Goal: Information Seeking & Learning: Learn about a topic

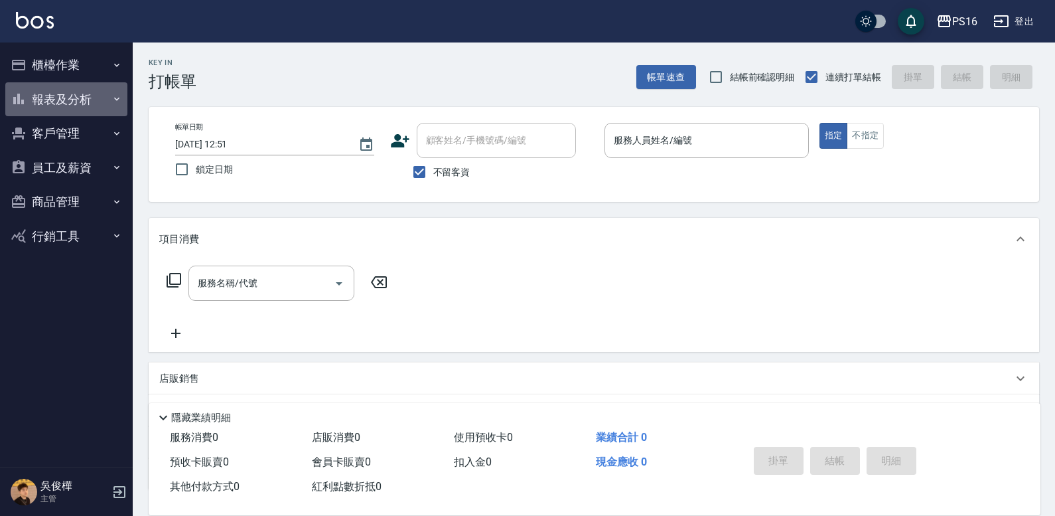
click at [70, 106] on button "報表及分析" at bounding box center [66, 99] width 122 height 35
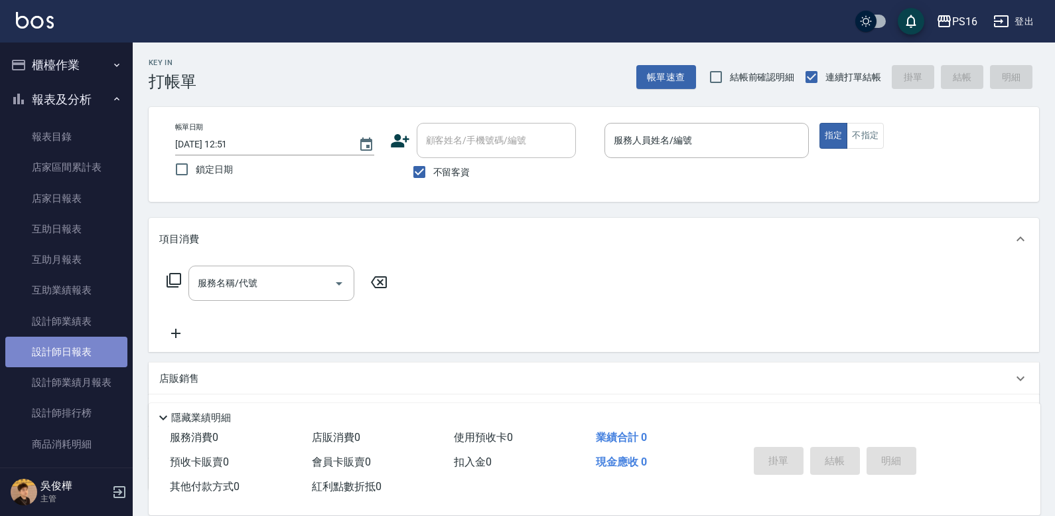
click at [86, 350] on link "設計師日報表" at bounding box center [66, 351] width 122 height 31
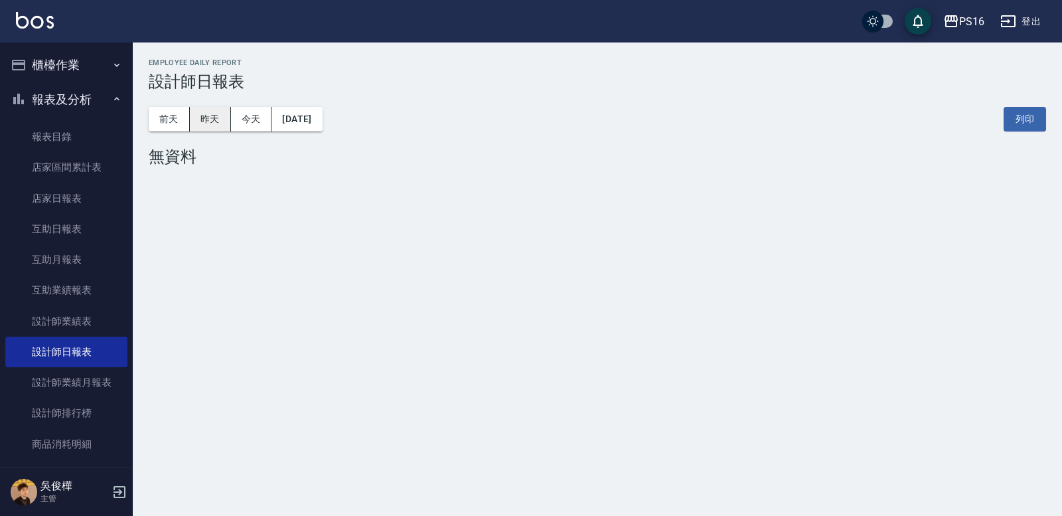
click at [225, 122] on button "昨天" at bounding box center [210, 119] width 41 height 25
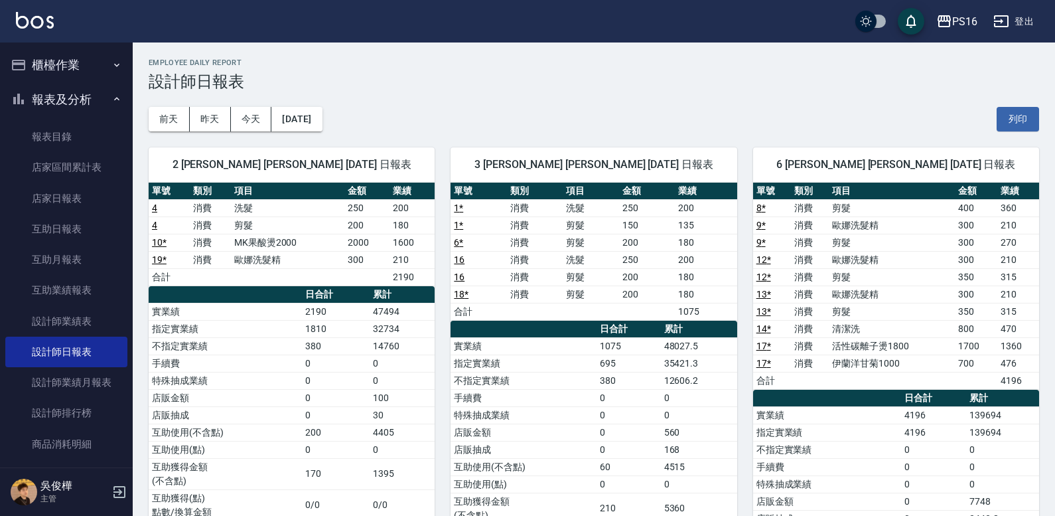
click at [78, 104] on button "報表及分析" at bounding box center [66, 99] width 122 height 35
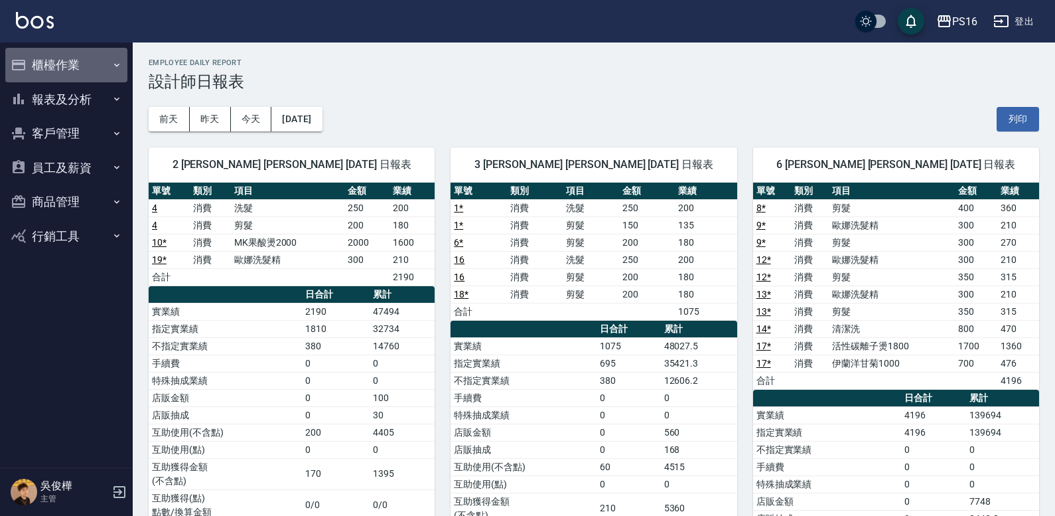
click at [107, 73] on button "櫃檯作業" at bounding box center [66, 65] width 122 height 35
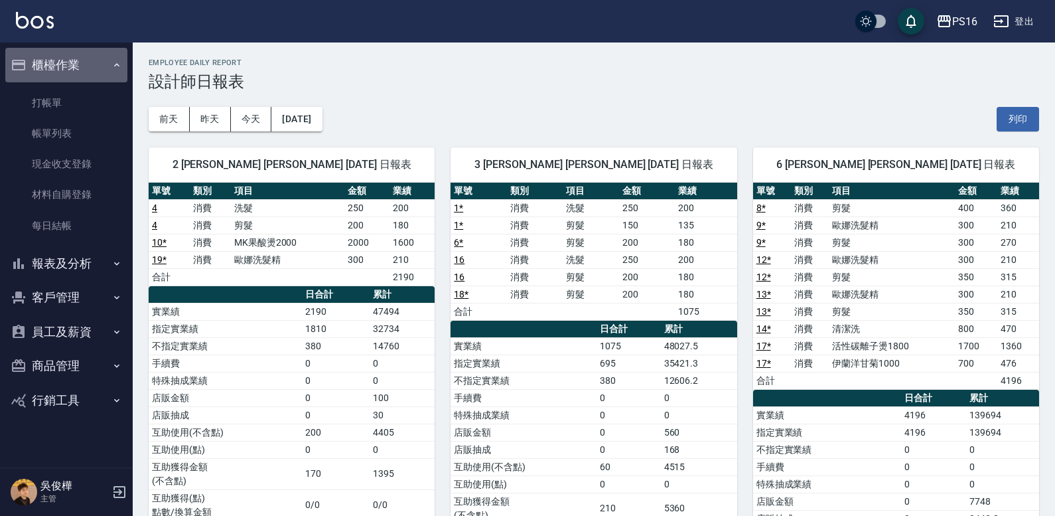
click at [108, 68] on button "櫃檯作業" at bounding box center [66, 65] width 122 height 35
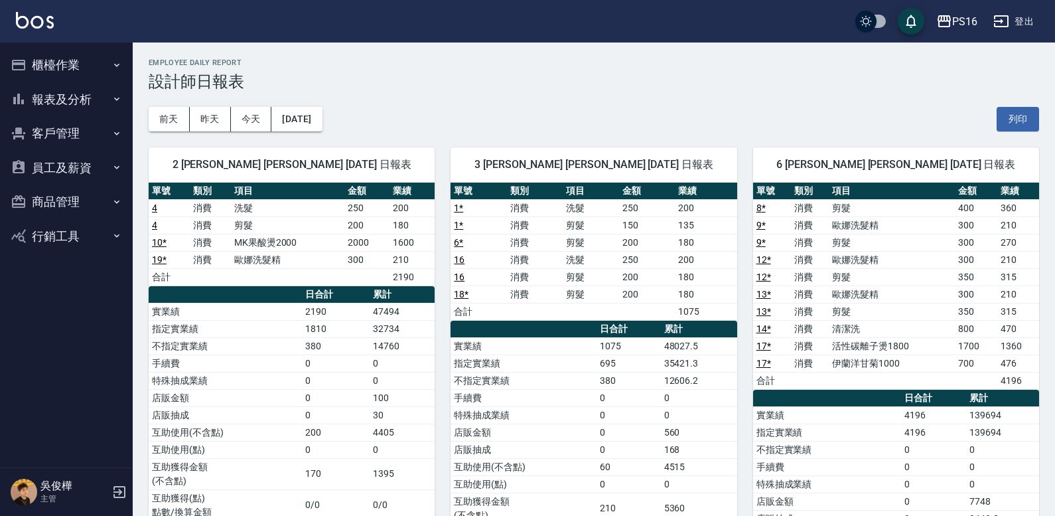
click at [104, 135] on button "客戶管理" at bounding box center [66, 133] width 122 height 35
click at [107, 137] on button "客戶管理" at bounding box center [66, 133] width 122 height 35
click at [108, 96] on button "報表及分析" at bounding box center [66, 99] width 122 height 35
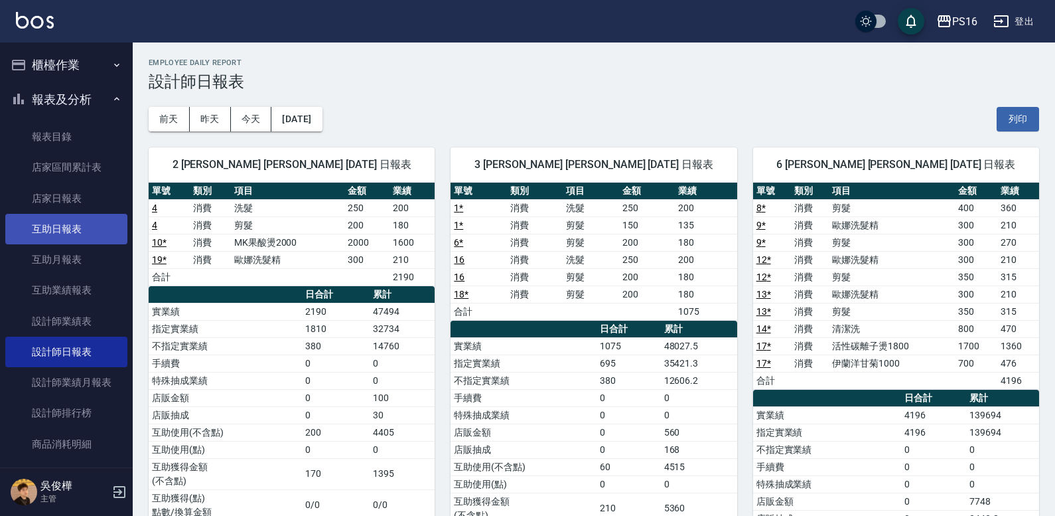
click at [95, 242] on link "互助日報表" at bounding box center [66, 229] width 122 height 31
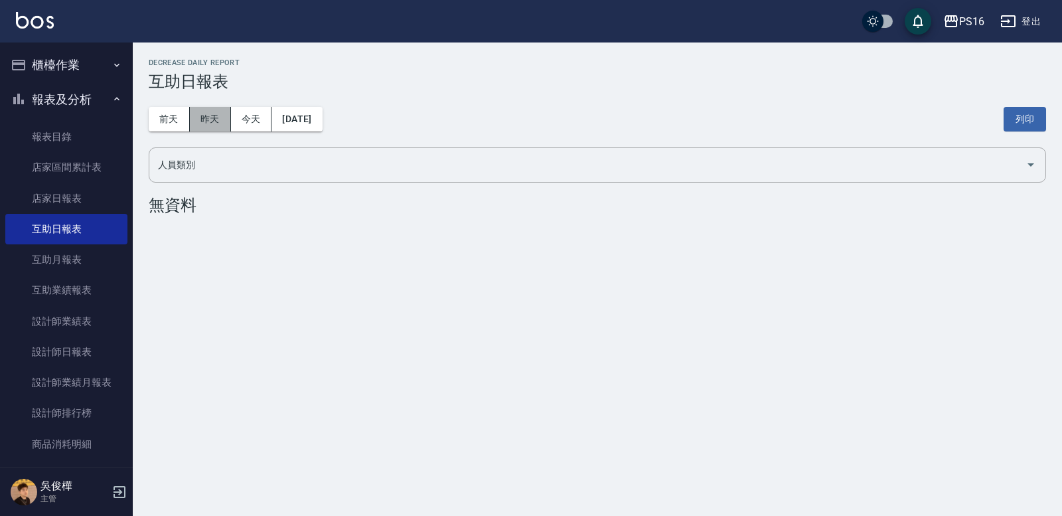
click at [196, 124] on button "昨天" at bounding box center [210, 119] width 41 height 25
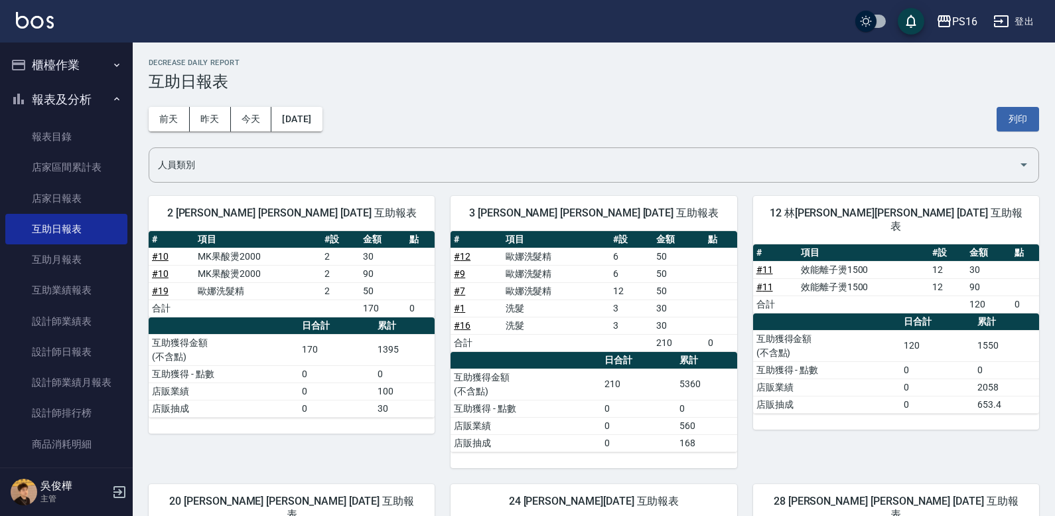
drag, startPoint x: 89, startPoint y: 107, endPoint x: 91, endPoint y: 114, distance: 7.6
click at [89, 108] on button "報表及分析" at bounding box center [66, 99] width 122 height 35
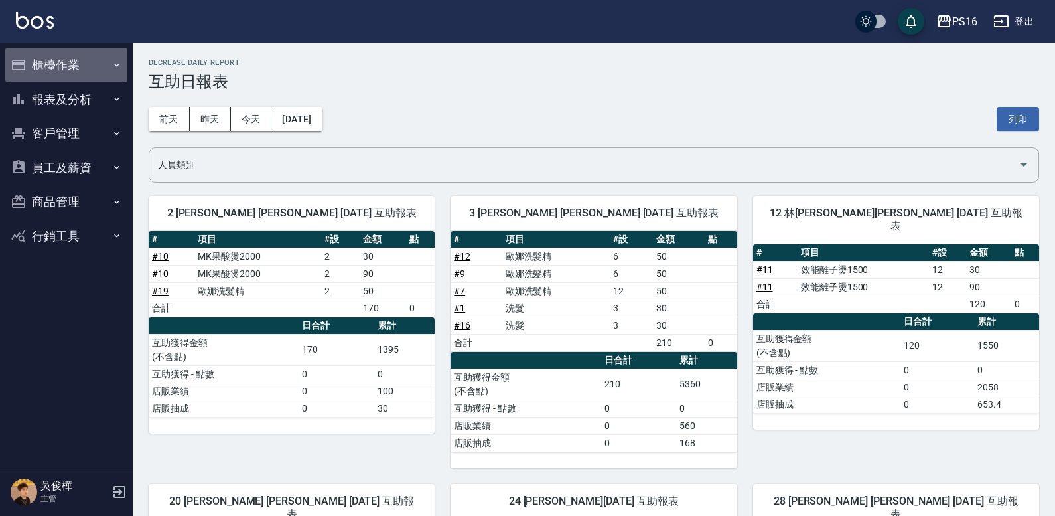
click at [105, 75] on button "櫃檯作業" at bounding box center [66, 65] width 122 height 35
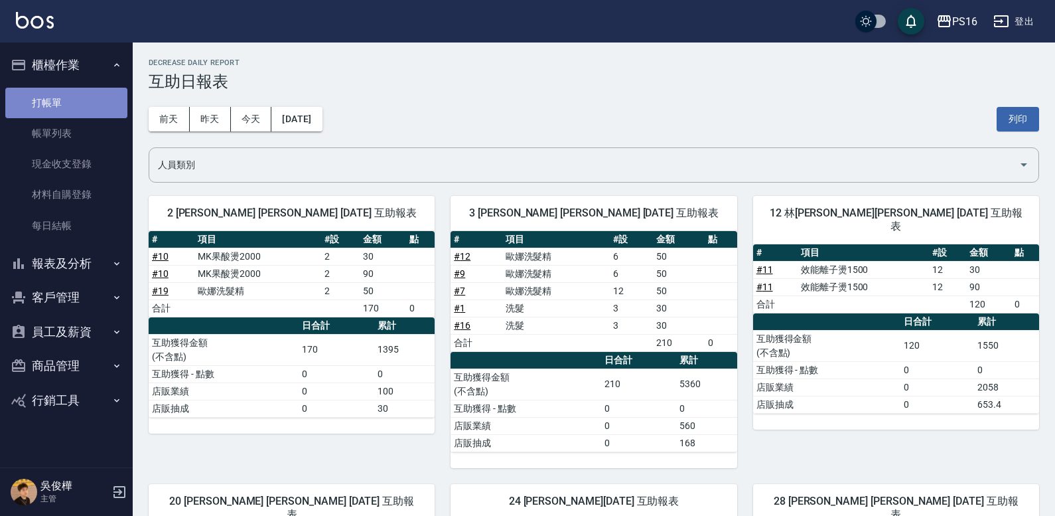
click at [107, 96] on link "打帳單" at bounding box center [66, 103] width 122 height 31
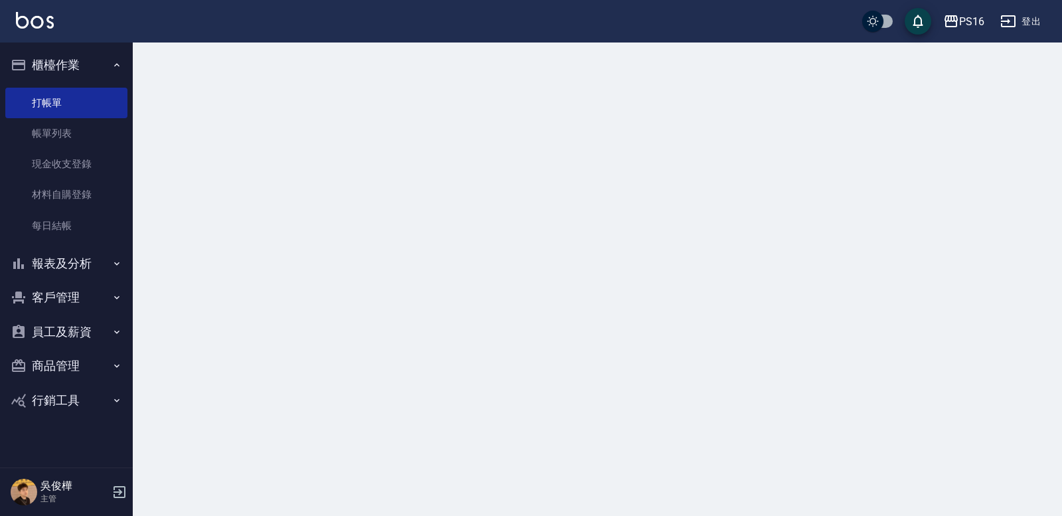
click at [112, 78] on button "櫃檯作業" at bounding box center [66, 65] width 122 height 35
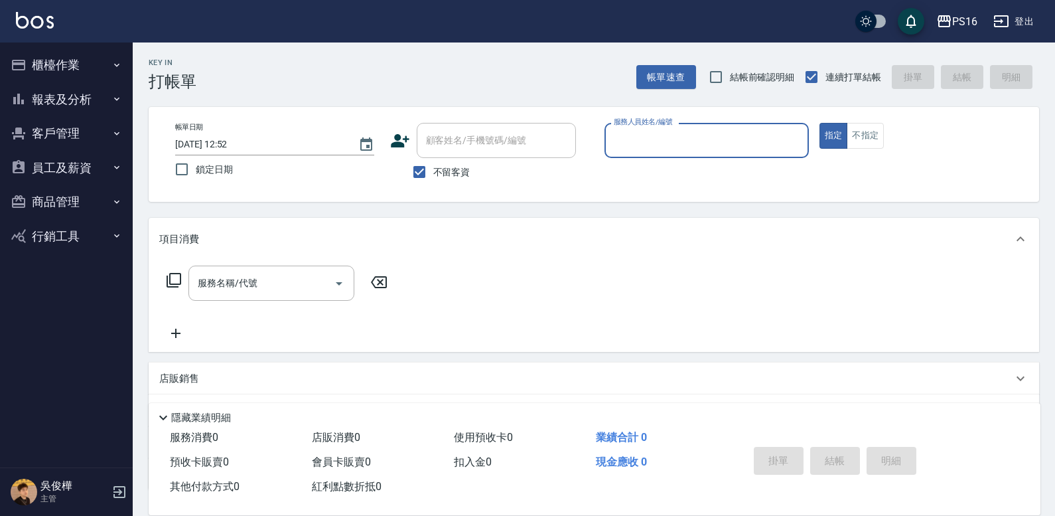
click at [117, 112] on button "報表及分析" at bounding box center [66, 99] width 122 height 35
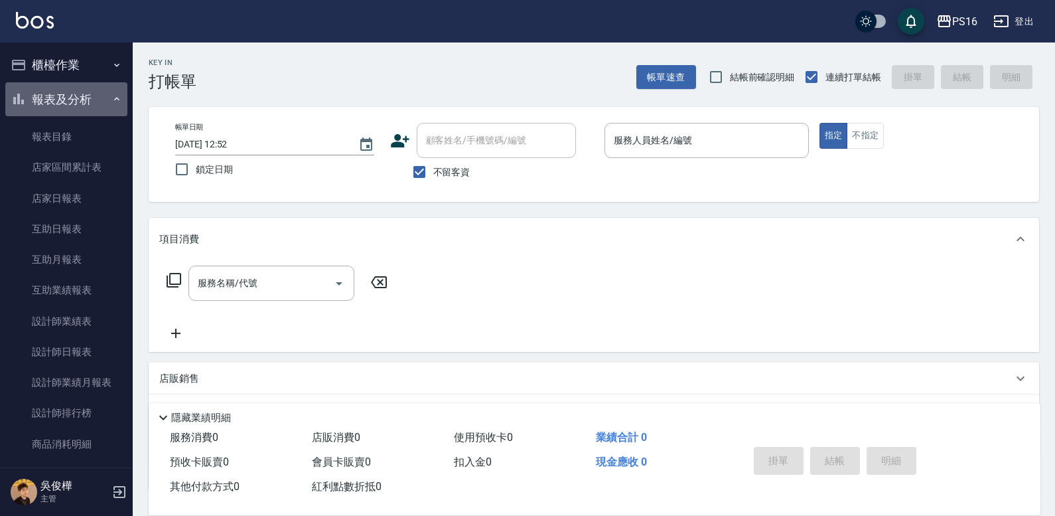
click at [112, 98] on icon "button" at bounding box center [117, 99] width 11 height 11
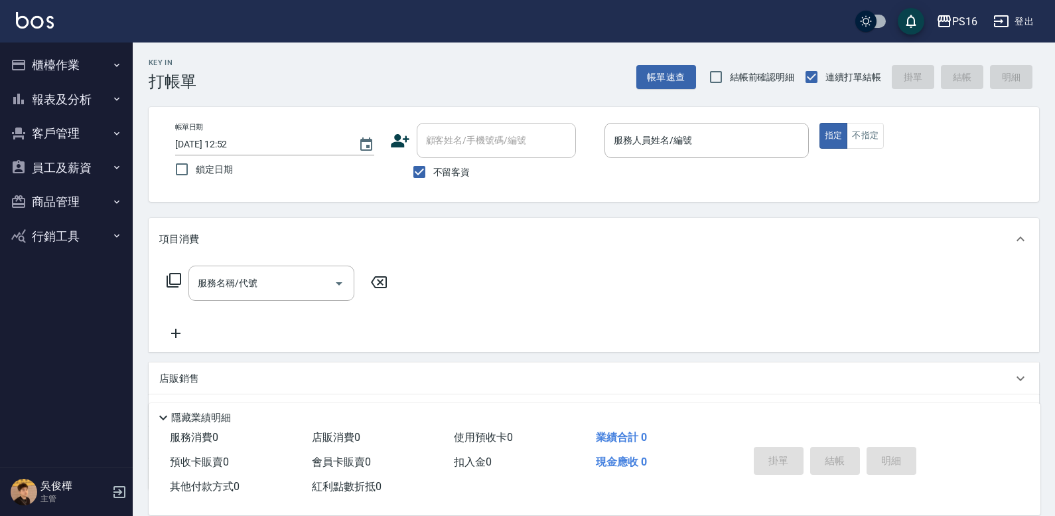
click at [90, 163] on button "員工及薪資" at bounding box center [66, 168] width 122 height 35
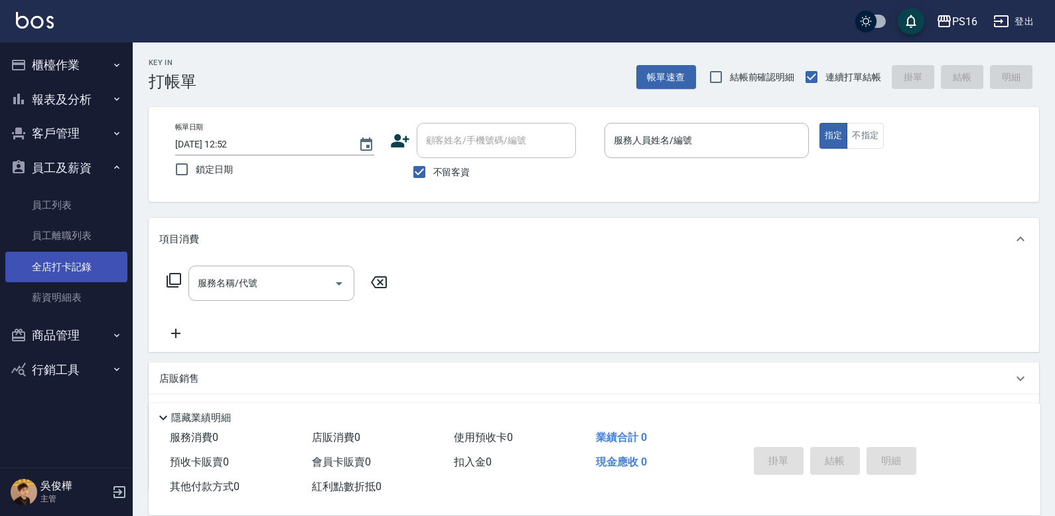
click at [104, 272] on link "全店打卡記錄" at bounding box center [66, 267] width 122 height 31
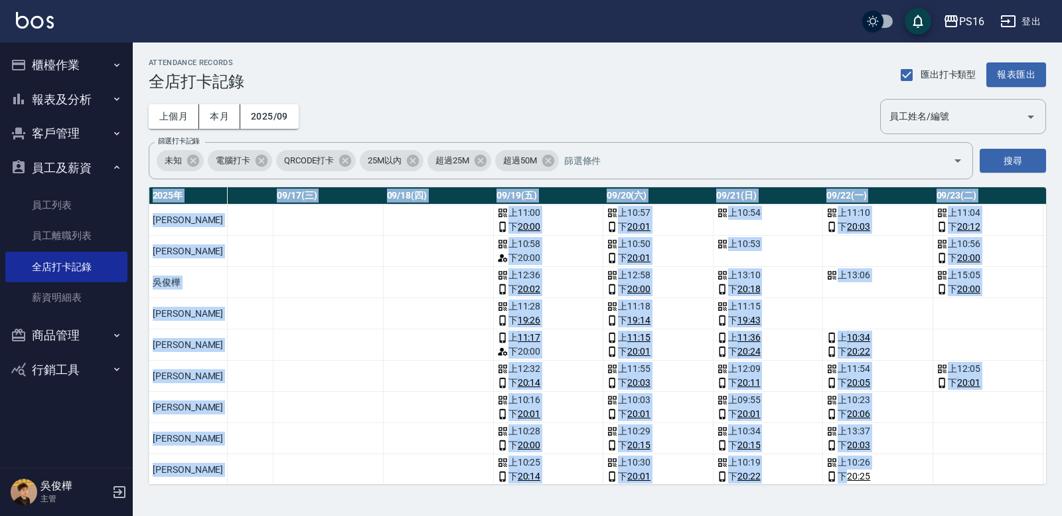
scroll to position [42, 1871]
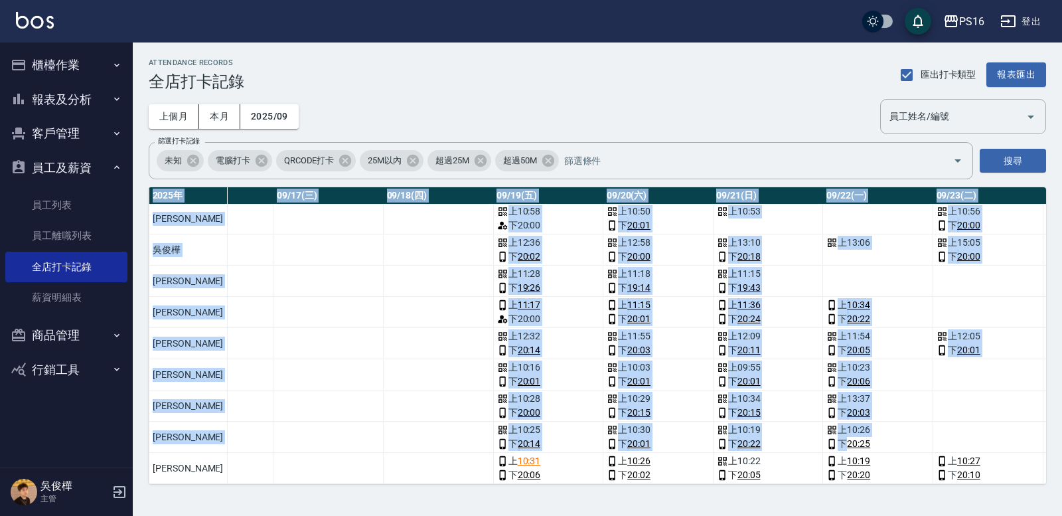
drag, startPoint x: 804, startPoint y: 484, endPoint x: 820, endPoint y: 488, distance: 16.4
click at [656, 429] on div "ATTENDANCE RECORDS 全店打卡記錄 匯出打卡類型 報表匯出 上個月 本月 2025/09 員工姓名/編號 員工姓名/編號 篩選打卡記錄 未知 …" at bounding box center [597, 270] width 929 height 457
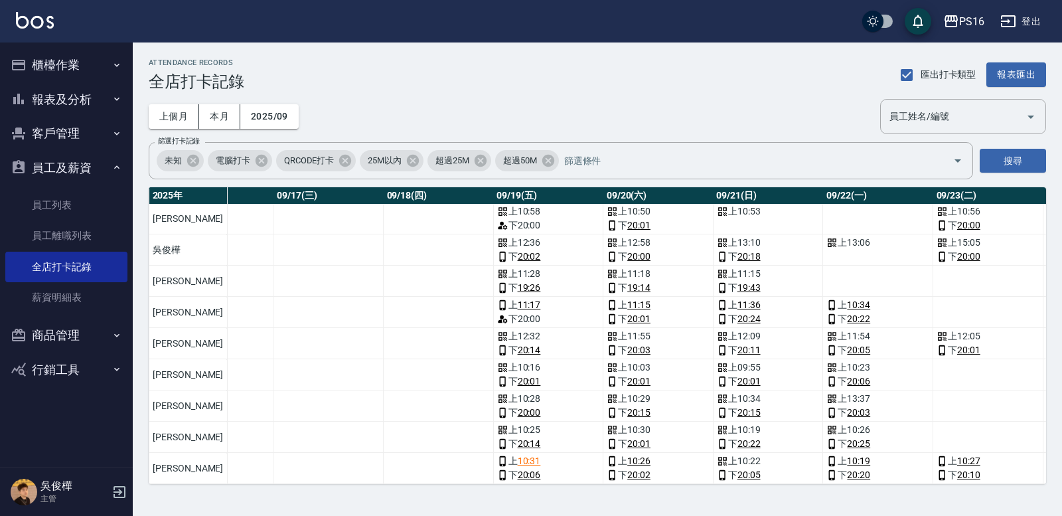
click at [384, 297] on td "a dense table" at bounding box center [439, 312] width 110 height 31
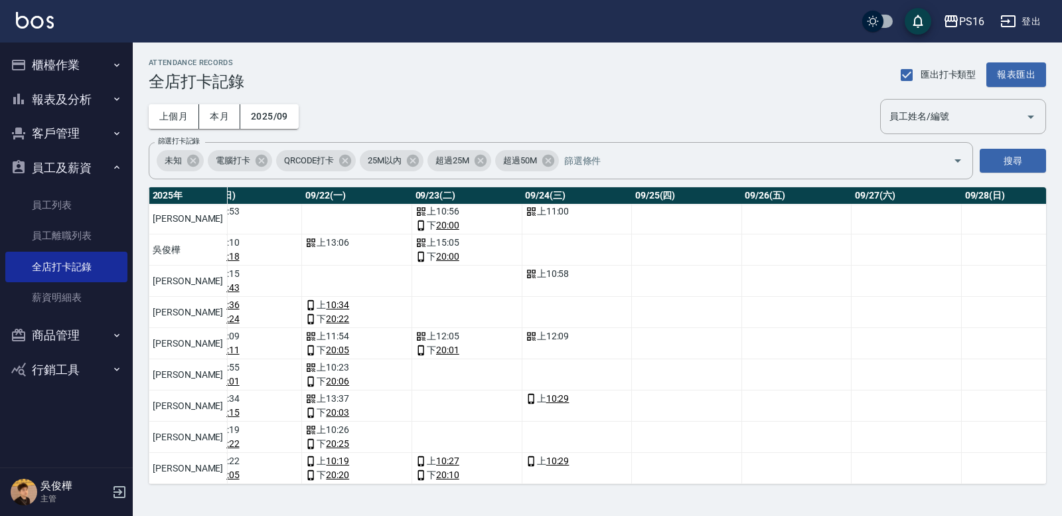
scroll to position [42, 2400]
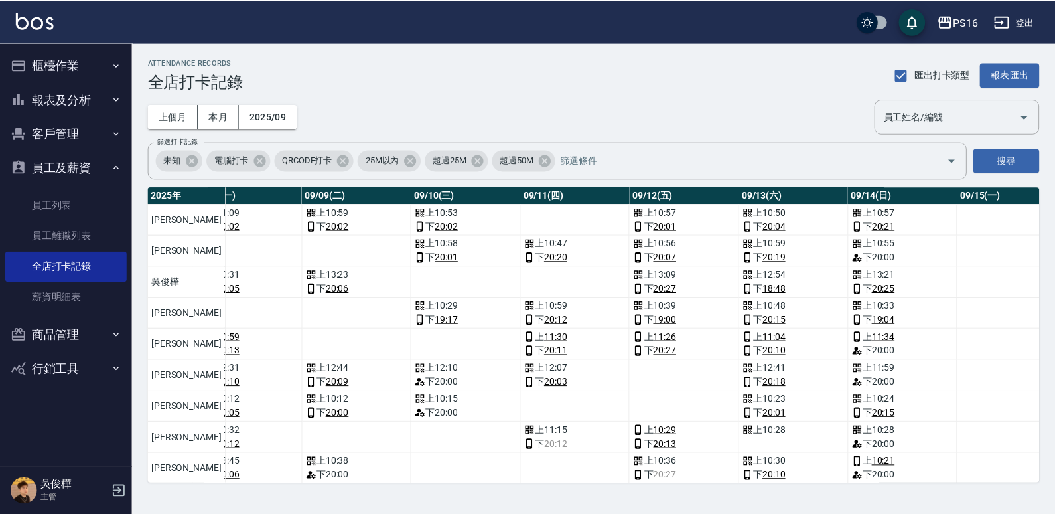
scroll to position [0, 0]
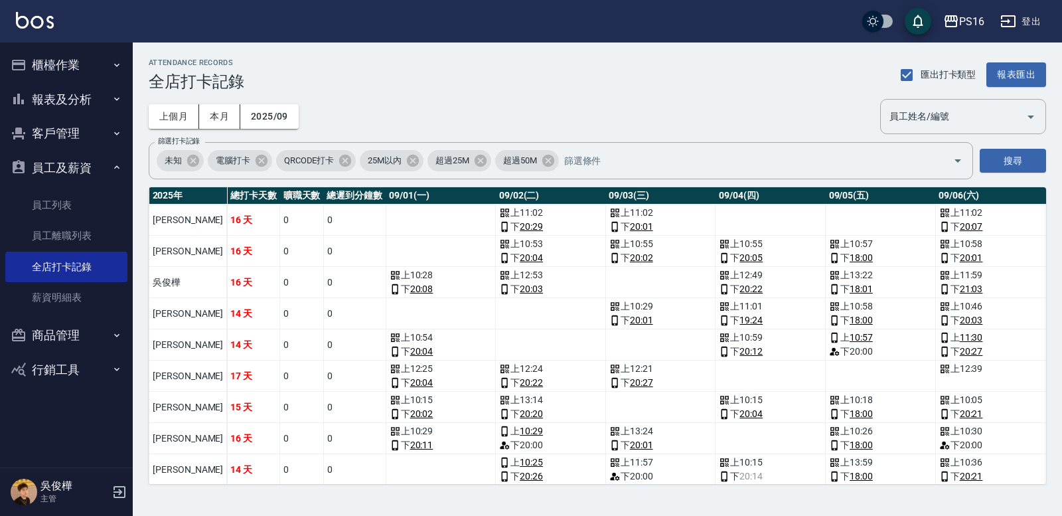
drag, startPoint x: 45, startPoint y: 169, endPoint x: 83, endPoint y: 97, distance: 81.0
click at [45, 168] on button "員工及薪資" at bounding box center [66, 168] width 122 height 35
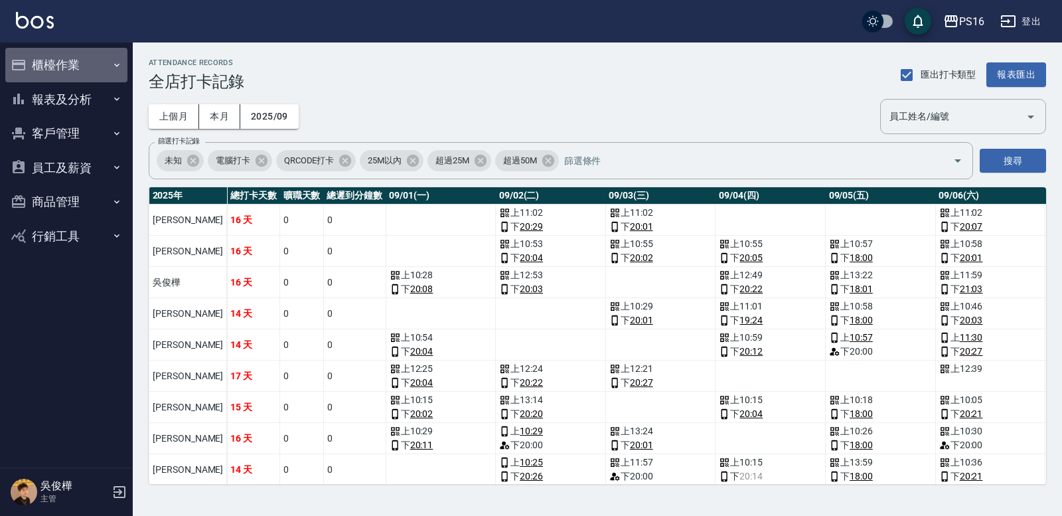
click at [90, 64] on button "櫃檯作業" at bounding box center [66, 65] width 122 height 35
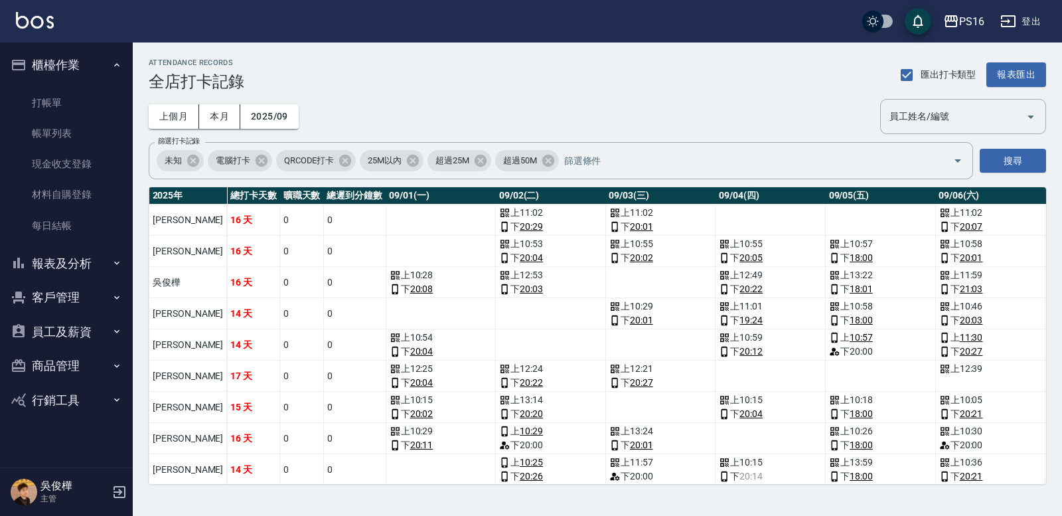
click at [94, 86] on ul "打帳單 帳單列表 現金收支登錄 材料自購登錄 每日結帳" at bounding box center [66, 164] width 122 height 164
click at [92, 91] on link "打帳單" at bounding box center [66, 103] width 122 height 31
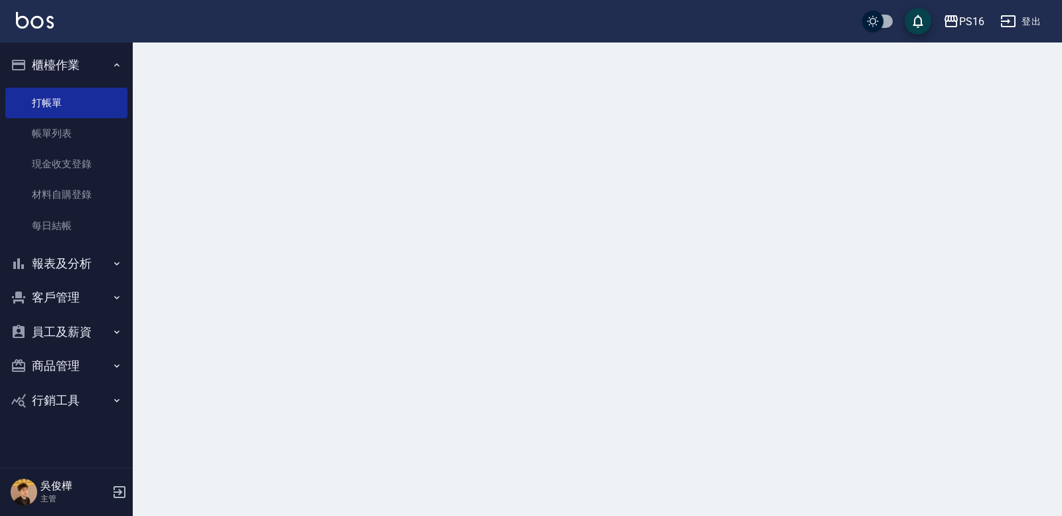
click at [94, 68] on button "櫃檯作業" at bounding box center [66, 65] width 122 height 35
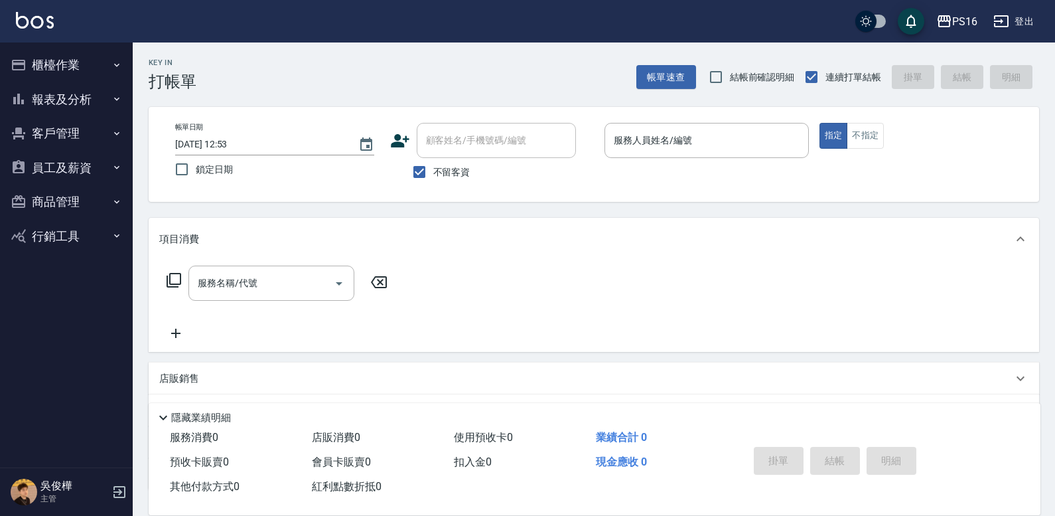
click at [102, 108] on button "報表及分析" at bounding box center [66, 99] width 122 height 35
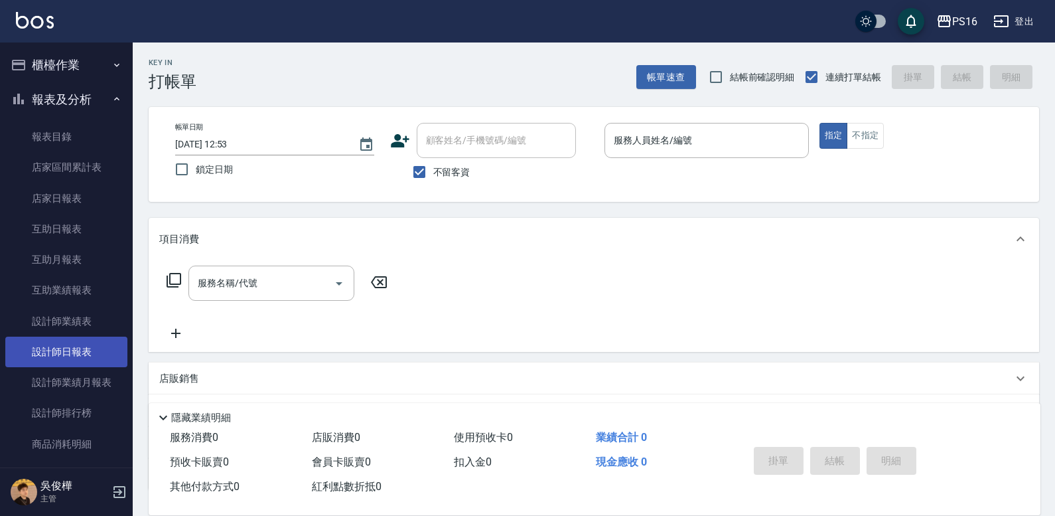
click at [72, 343] on link "設計師日報表" at bounding box center [66, 351] width 122 height 31
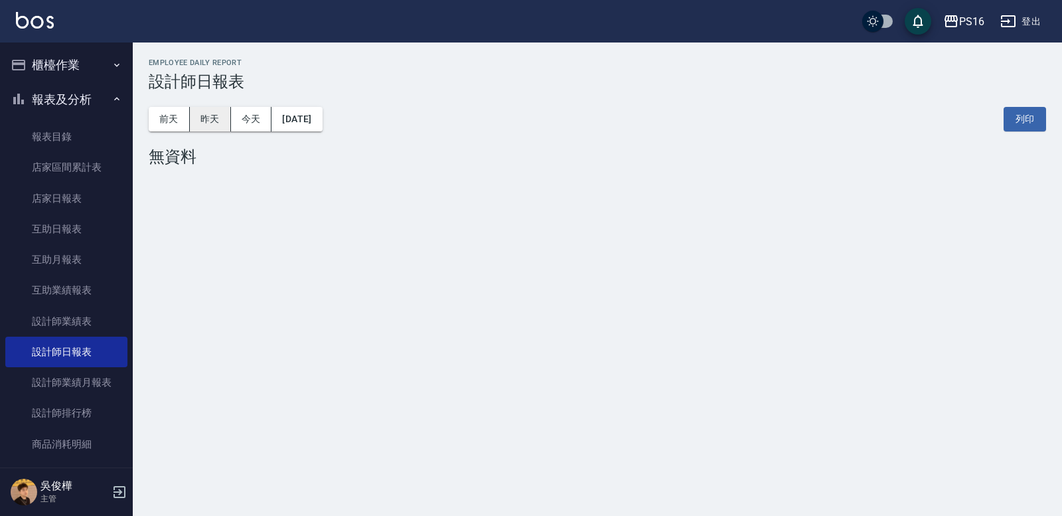
click at [206, 117] on button "昨天" at bounding box center [210, 119] width 41 height 25
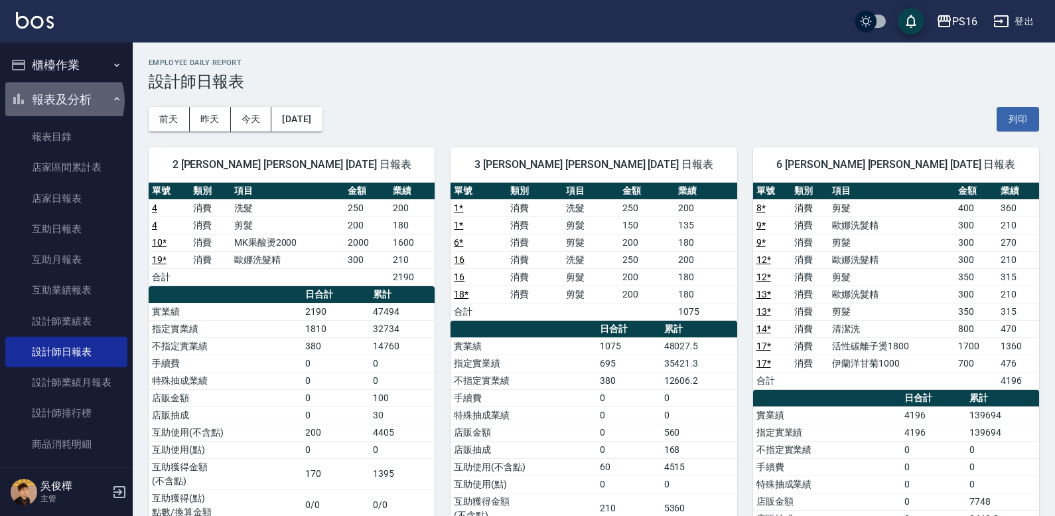
click at [63, 100] on button "報表及分析" at bounding box center [66, 99] width 122 height 35
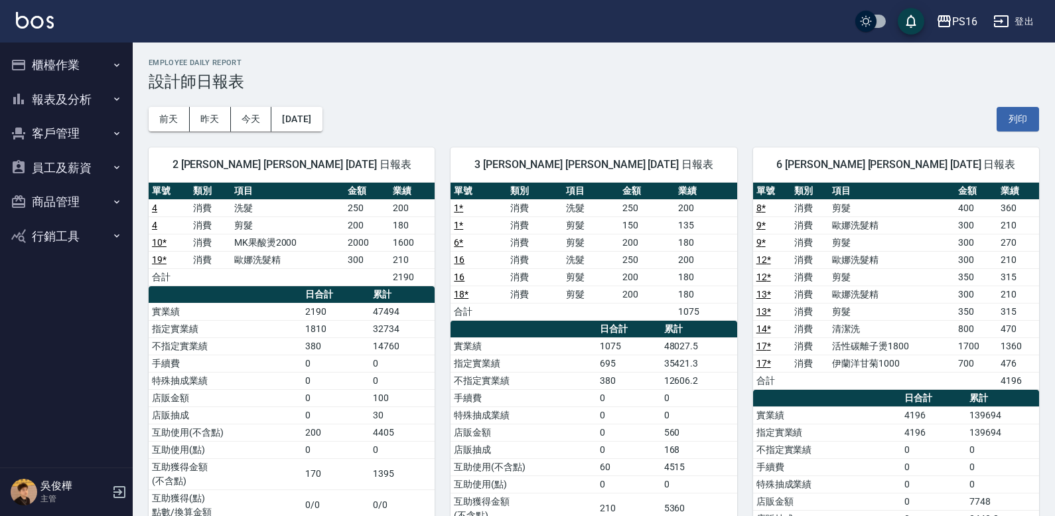
drag, startPoint x: 84, startPoint y: 58, endPoint x: 84, endPoint y: 65, distance: 6.7
click at [85, 59] on button "櫃檯作業" at bounding box center [66, 65] width 122 height 35
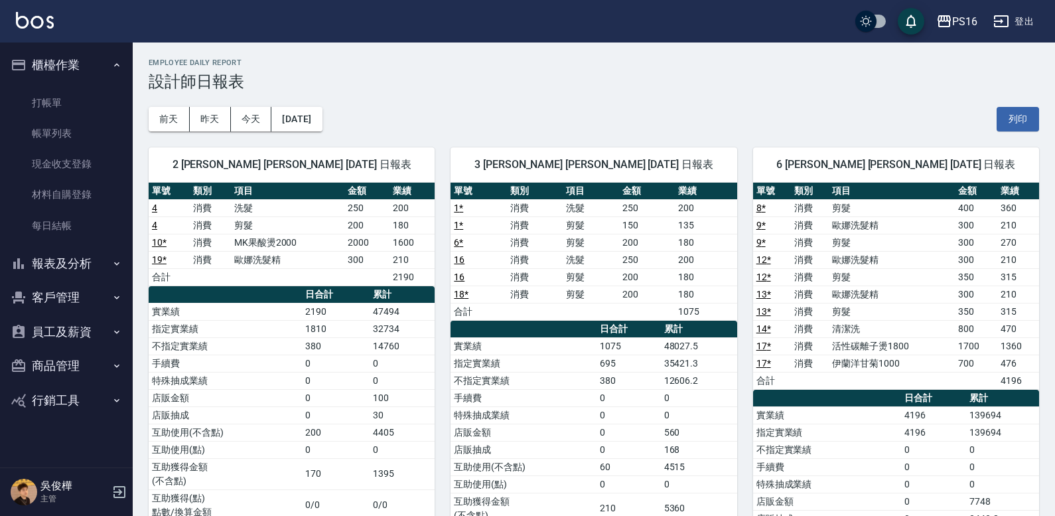
click at [78, 83] on ul "打帳單 帳單列表 現金收支登錄 材料自購登錄 每日結帳" at bounding box center [66, 164] width 122 height 164
click at [75, 98] on link "打帳單" at bounding box center [66, 103] width 122 height 31
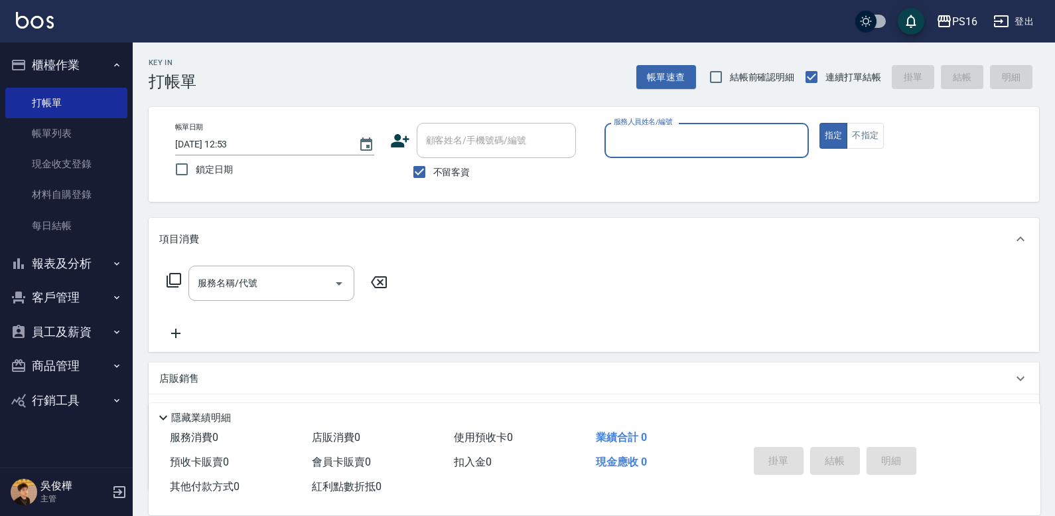
click at [104, 64] on button "櫃檯作業" at bounding box center [66, 65] width 122 height 35
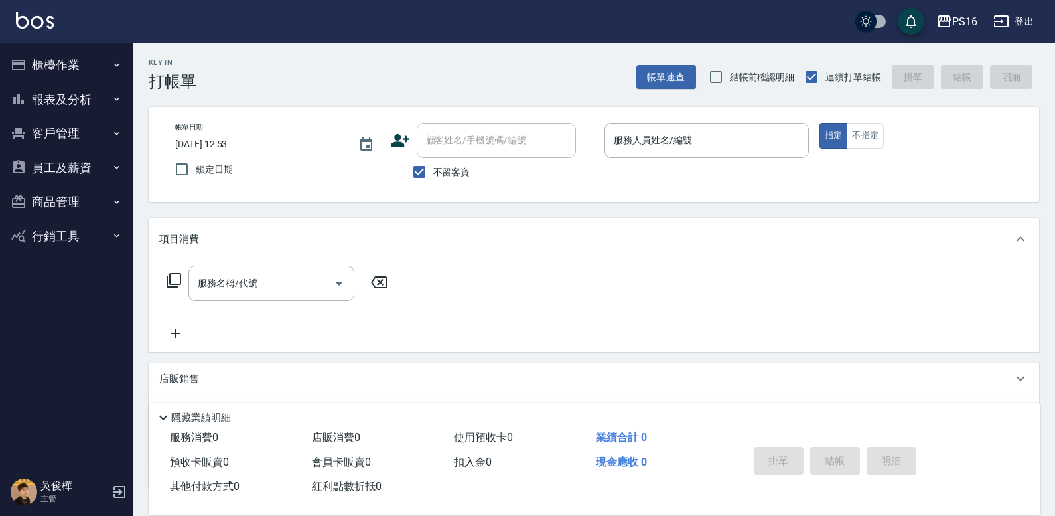
click at [111, 104] on button "報表及分析" at bounding box center [66, 99] width 122 height 35
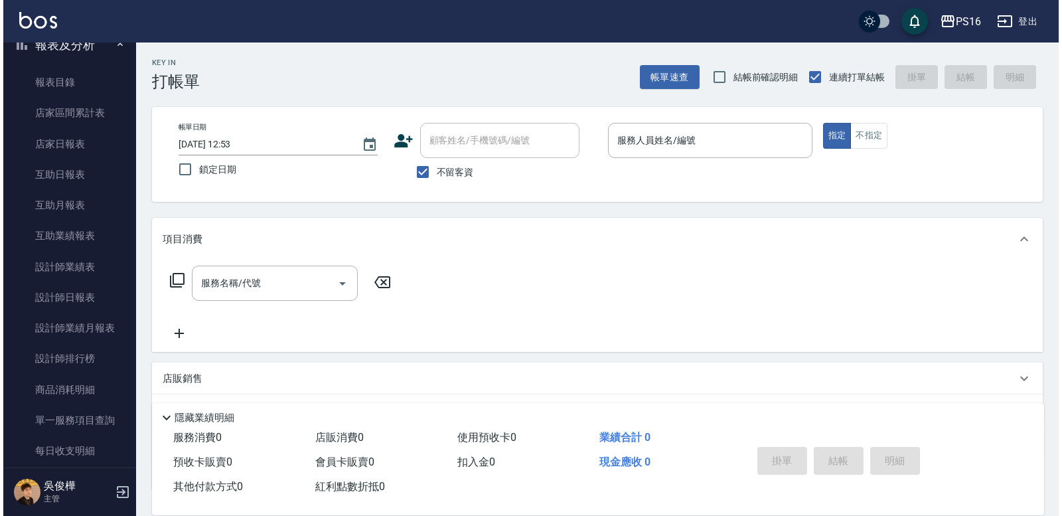
scroll to position [57, 0]
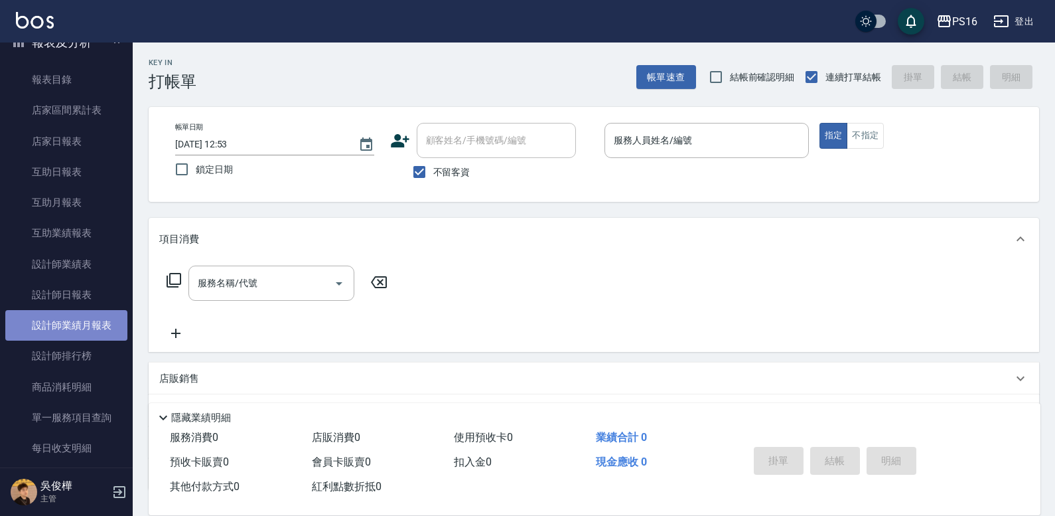
click at [88, 335] on link "設計師業績月報表" at bounding box center [66, 325] width 122 height 31
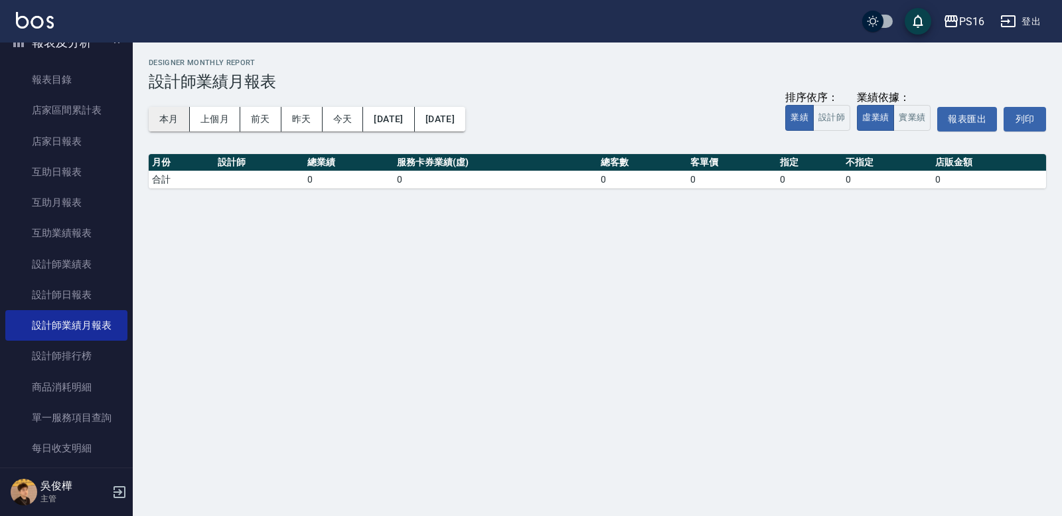
click at [163, 115] on button "本月" at bounding box center [169, 119] width 41 height 25
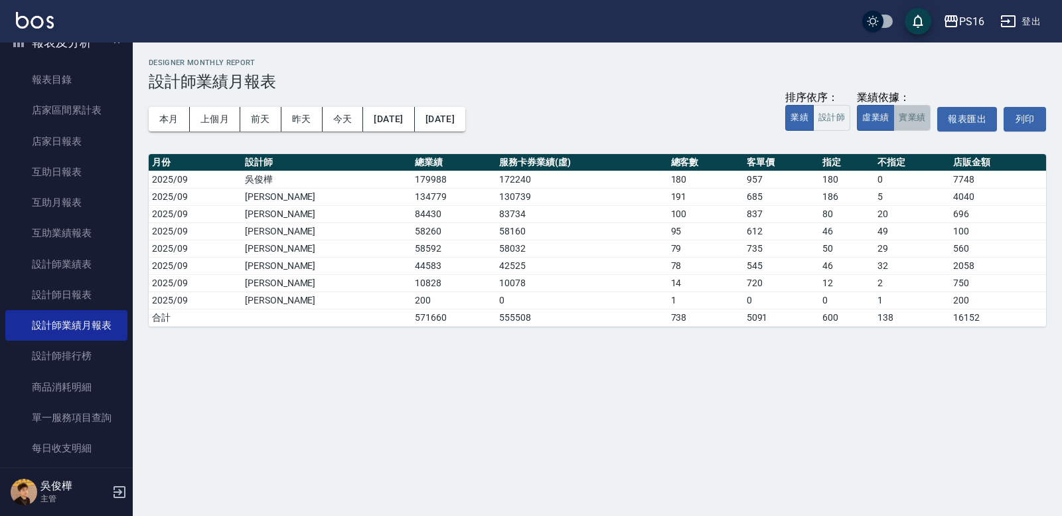
click at [656, 116] on button "實業績" at bounding box center [911, 118] width 37 height 26
